Goal: Information Seeking & Learning: Learn about a topic

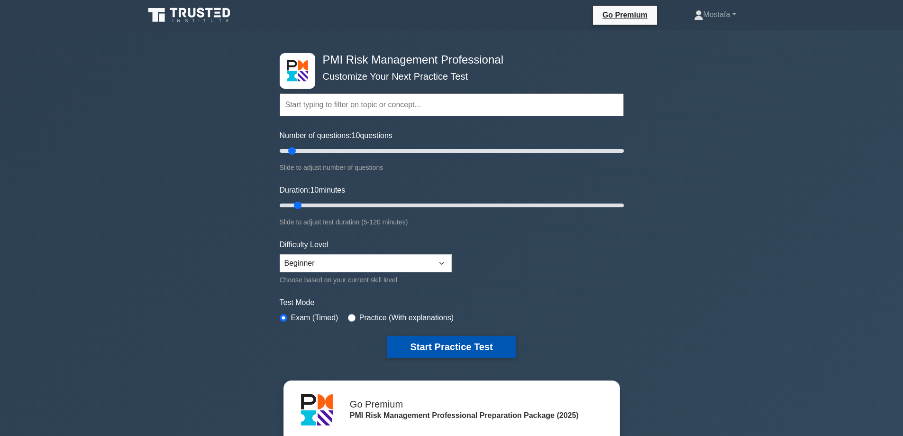
click at [498, 342] on button "Start Practice Test" at bounding box center [451, 347] width 128 height 22
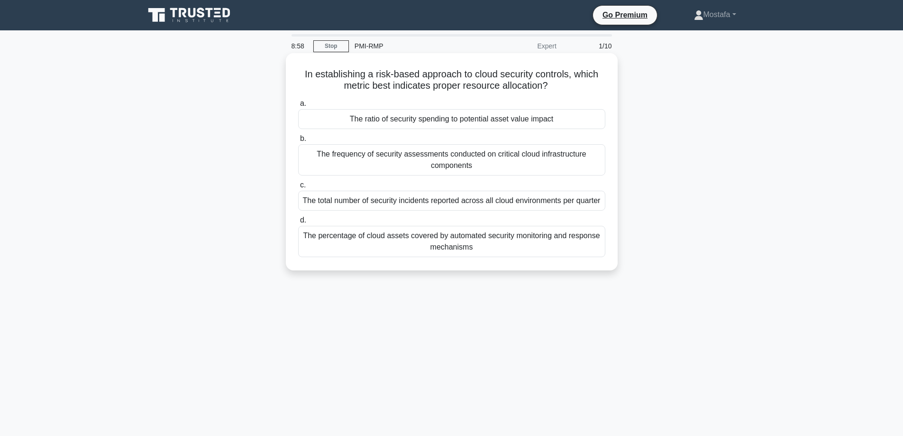
click at [590, 166] on div "The frequency of security assessments conducted on critical cloud infrastructur…" at bounding box center [451, 159] width 307 height 31
click at [298, 142] on input "b. The frequency of security assessments conducted on critical cloud infrastruc…" at bounding box center [298, 139] width 0 height 6
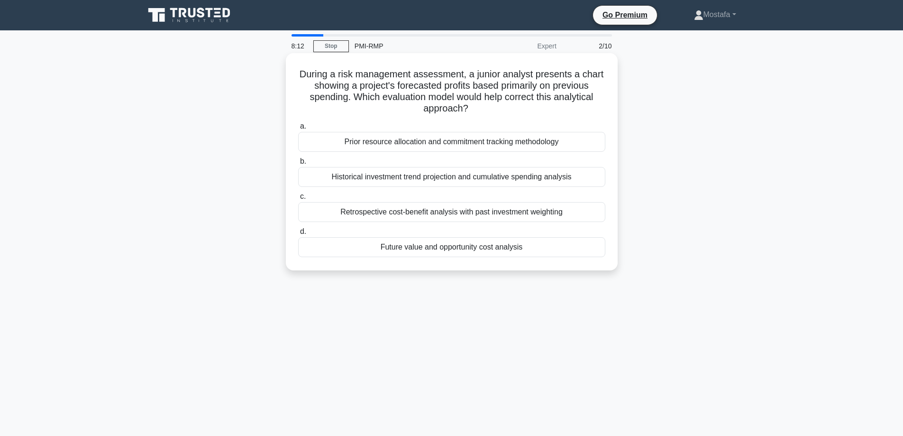
click at [602, 213] on div "Retrospective cost-benefit analysis with past investment weighting" at bounding box center [451, 212] width 307 height 20
click at [298, 200] on input "c. Retrospective cost-benefit analysis with past investment weighting" at bounding box center [298, 196] width 0 height 6
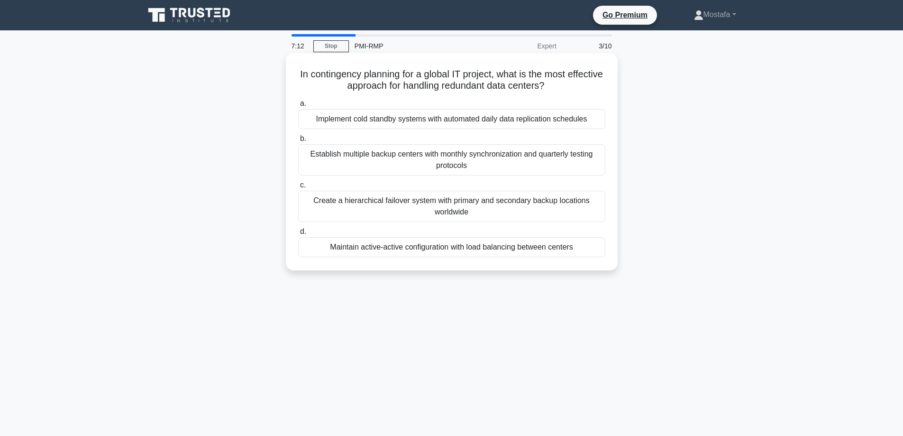
click at [589, 210] on div "Create a hierarchical failover system with primary and secondary backup locatio…" at bounding box center [451, 206] width 307 height 31
click at [298, 188] on input "c. Create a hierarchical failover system with primary and secondary backup loca…" at bounding box center [298, 185] width 0 height 6
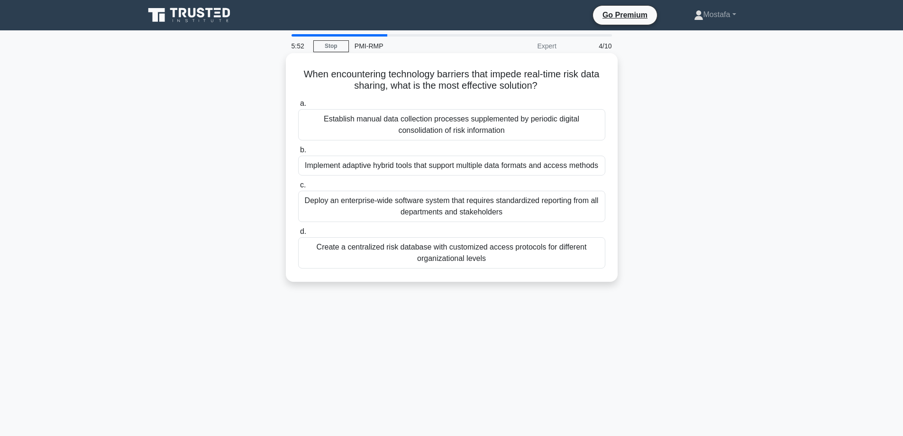
click at [589, 213] on div "Deploy an enterprise-wide software system that requires standardized reporting …" at bounding box center [451, 206] width 307 height 31
click at [298, 188] on input "c. Deploy an enterprise-wide software system that requires standardized reporti…" at bounding box center [298, 185] width 0 height 6
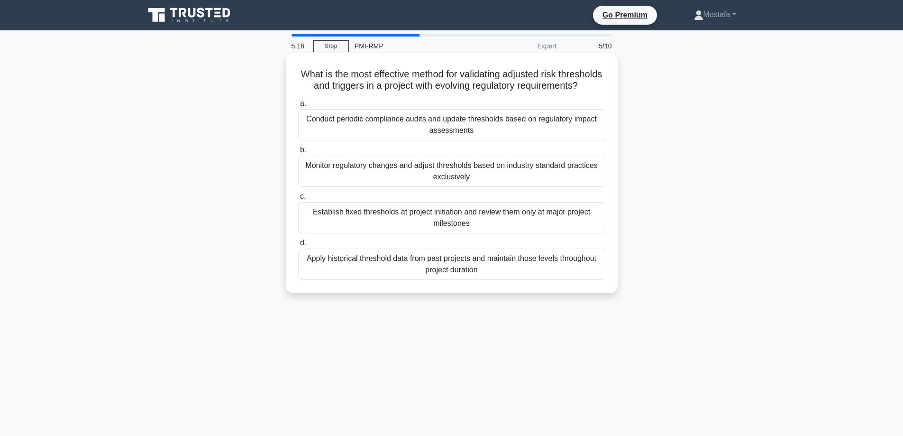
click at [595, 187] on div "Monitor regulatory changes and adjust thresholds based on industry standard pra…" at bounding box center [451, 170] width 307 height 31
click at [298, 153] on input "b. Monitor regulatory changes and adjust thresholds based on industry standard …" at bounding box center [298, 150] width 0 height 6
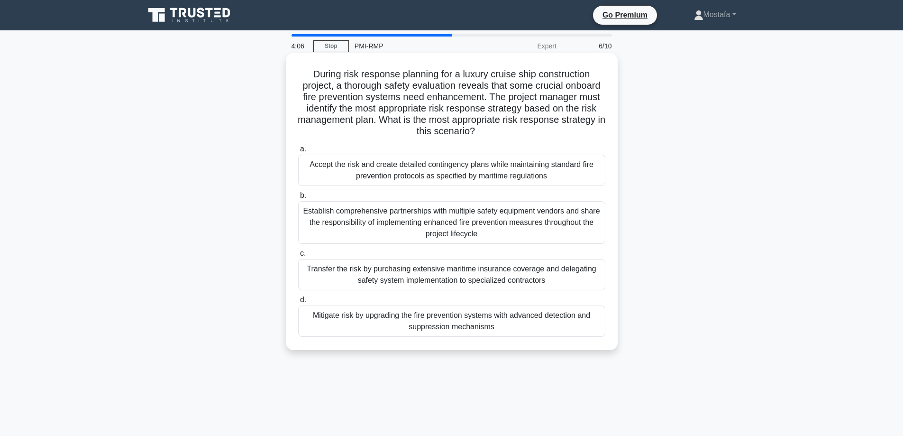
click at [589, 280] on div "Transfer the risk by purchasing extensive maritime insurance coverage and deleg…" at bounding box center [451, 274] width 307 height 31
click at [298, 256] on input "c. Transfer the risk by purchasing extensive maritime insurance coverage and de…" at bounding box center [298, 253] width 0 height 6
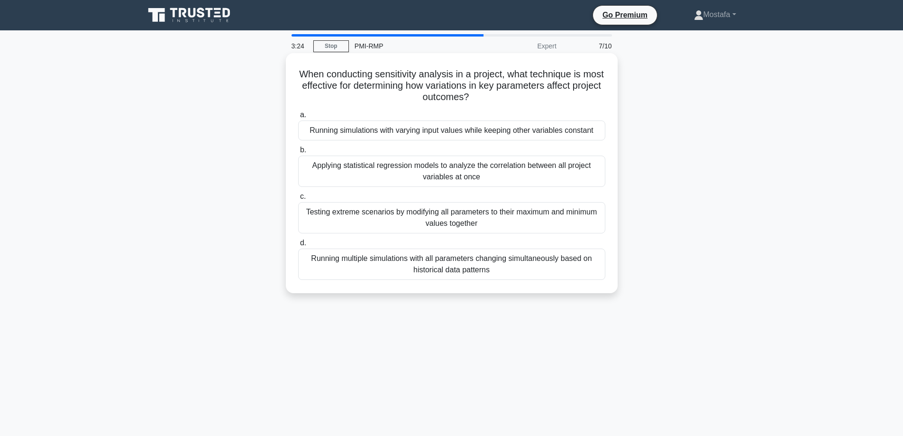
click at [594, 225] on div "Testing extreme scenarios by modifying all parameters to their maximum and mini…" at bounding box center [451, 217] width 307 height 31
click at [298, 200] on input "c. Testing extreme scenarios by modifying all parameters to their maximum and m…" at bounding box center [298, 196] width 0 height 6
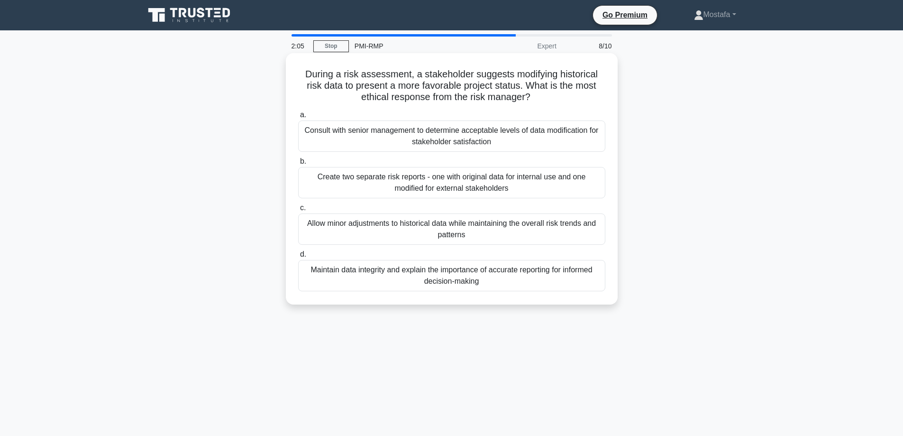
click at [589, 284] on div "Maintain data integrity and explain the importance of accurate reporting for in…" at bounding box center [451, 275] width 307 height 31
click at [298, 257] on input "d. Maintain data integrity and explain the importance of accurate reporting for…" at bounding box center [298, 254] width 0 height 6
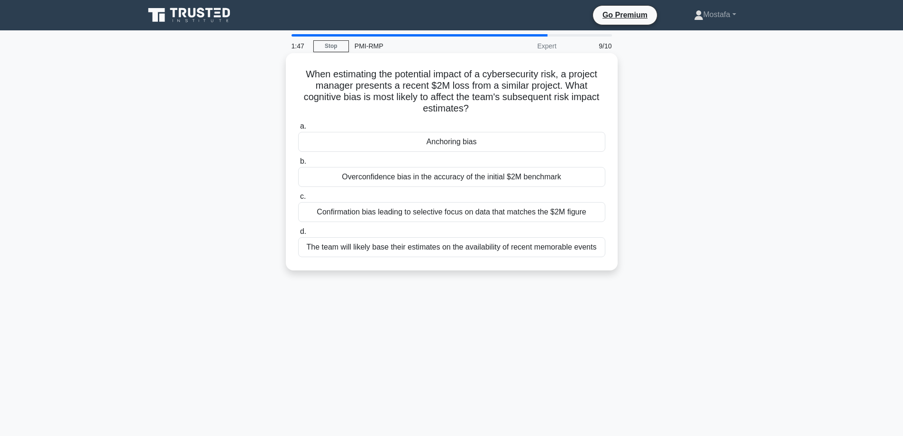
click at [540, 145] on div "Anchoring bias" at bounding box center [451, 142] width 307 height 20
click at [298, 129] on input "a. Anchoring bias" at bounding box center [298, 126] width 0 height 6
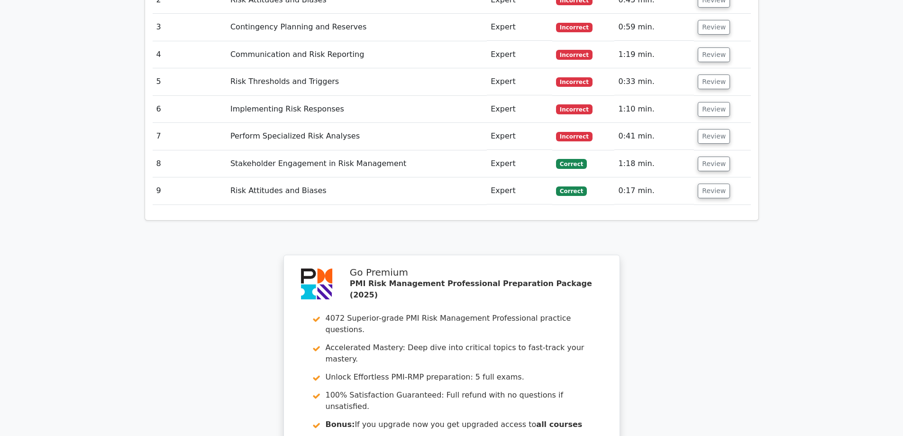
scroll to position [1569, 0]
